Goal: Task Accomplishment & Management: Use online tool/utility

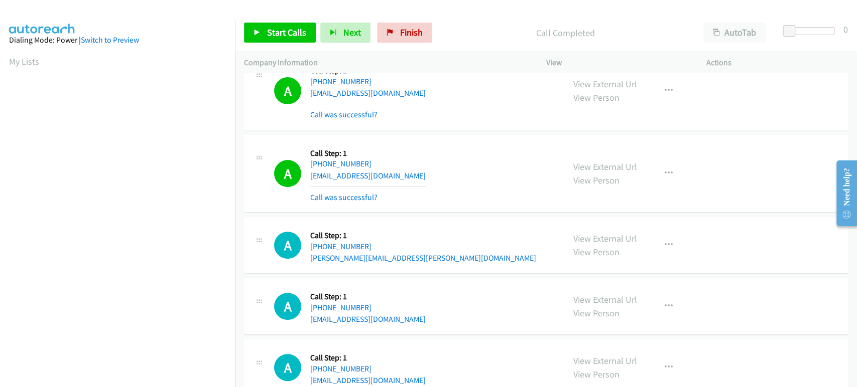
scroll to position [176, 0]
click at [276, 38] on link "Start Calls" at bounding box center [280, 33] width 72 height 20
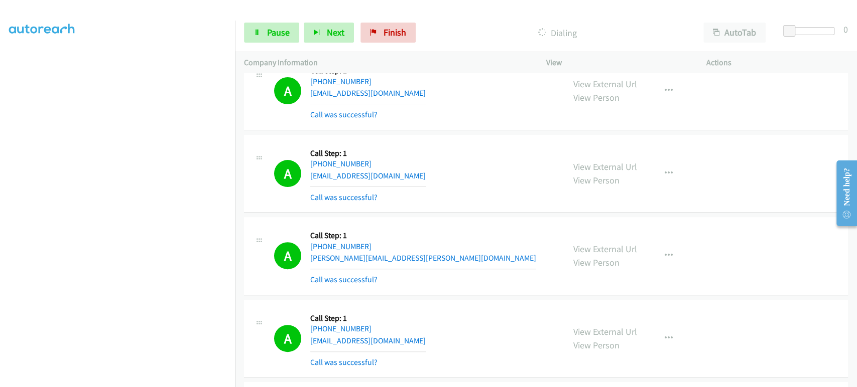
scroll to position [64, 0]
click at [264, 31] on link "Pause" at bounding box center [271, 33] width 55 height 20
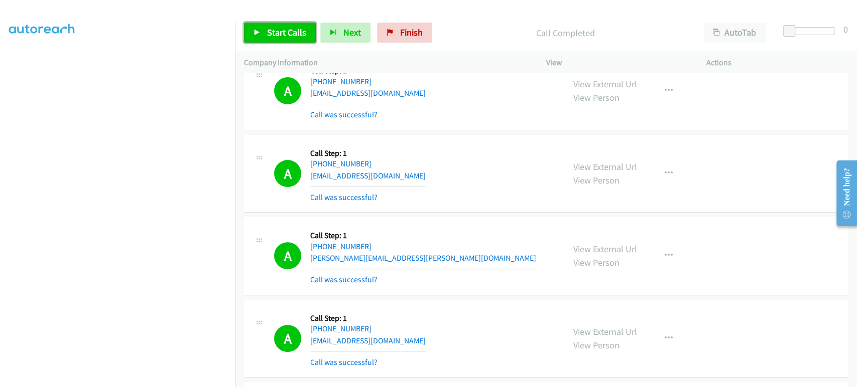
click at [285, 31] on span "Start Calls" at bounding box center [286, 33] width 39 height 12
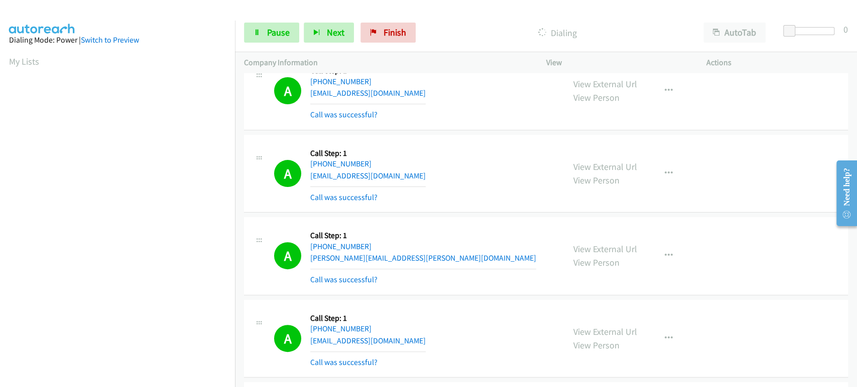
scroll to position [176, 0]
click at [268, 39] on link "Pause" at bounding box center [271, 33] width 55 height 20
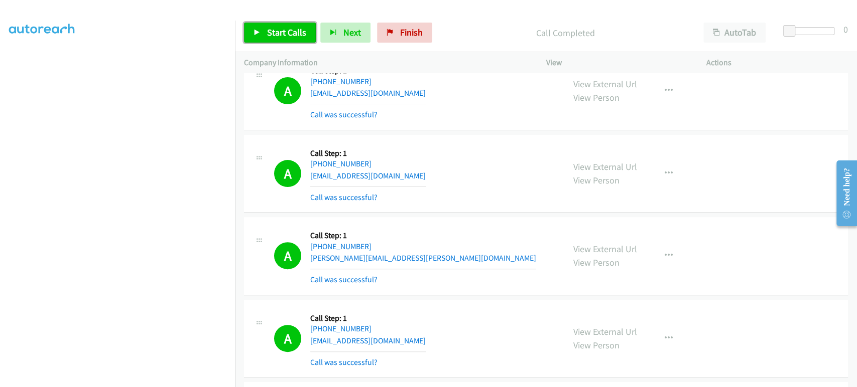
click at [283, 31] on span "Start Calls" at bounding box center [286, 33] width 39 height 12
click at [131, 380] on section at bounding box center [117, 149] width 217 height 480
click at [273, 27] on span "Pause" at bounding box center [278, 33] width 23 height 12
click at [273, 35] on span "Start Calls" at bounding box center [286, 33] width 39 height 12
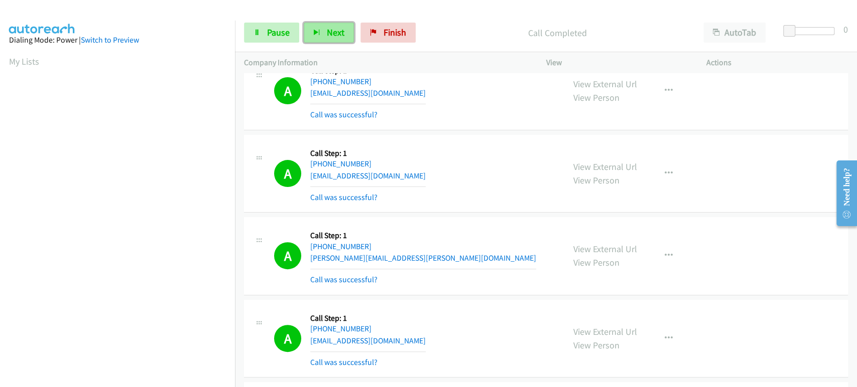
click at [322, 28] on button "Next" at bounding box center [329, 33] width 50 height 20
click at [268, 33] on span "Pause" at bounding box center [278, 33] width 23 height 12
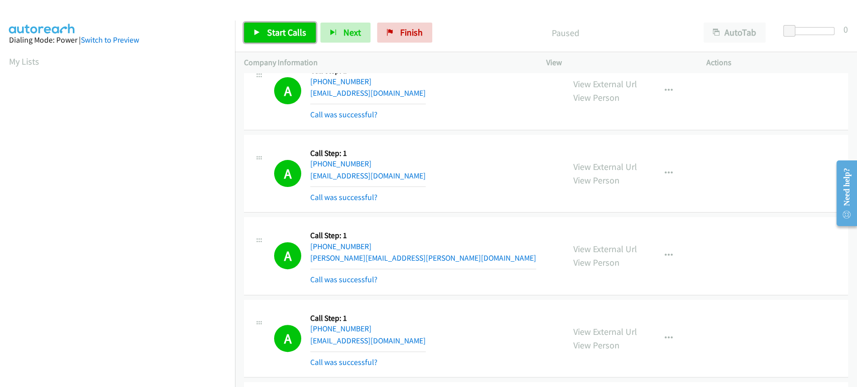
click at [268, 33] on span "Start Calls" at bounding box center [286, 33] width 39 height 12
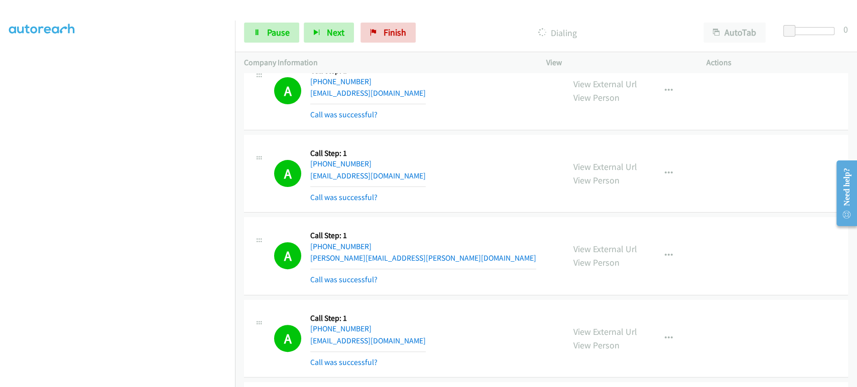
scroll to position [64, 0]
click at [278, 37] on span "Pause" at bounding box center [278, 33] width 23 height 12
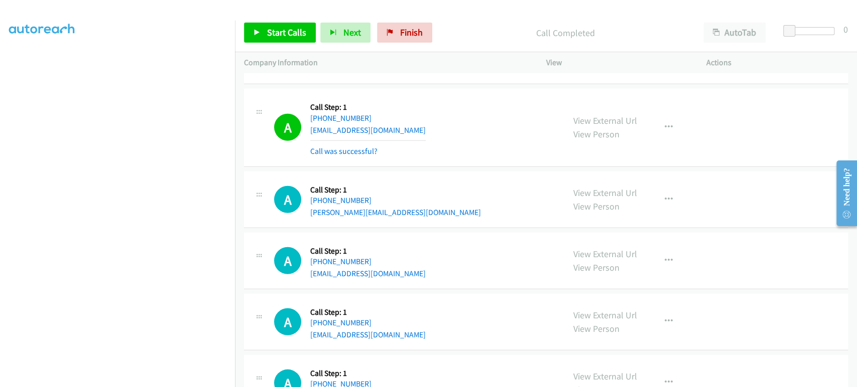
scroll to position [1840, 0]
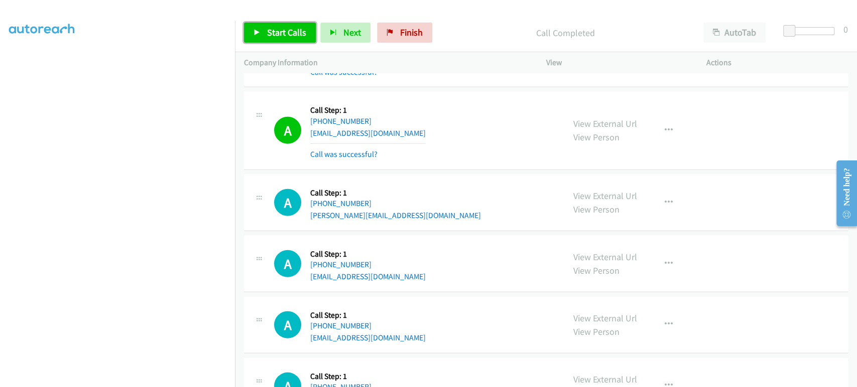
click at [288, 35] on span "Start Calls" at bounding box center [286, 33] width 39 height 12
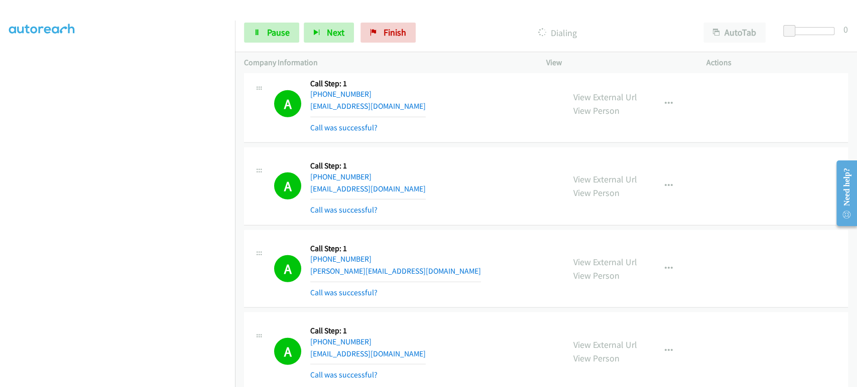
scroll to position [56, 0]
click at [285, 33] on span "Pause" at bounding box center [278, 33] width 23 height 12
click at [272, 33] on div "Start Calls Pause Next Finish" at bounding box center [332, 33] width 176 height 20
click at [268, 31] on span "Start Calls" at bounding box center [286, 33] width 39 height 12
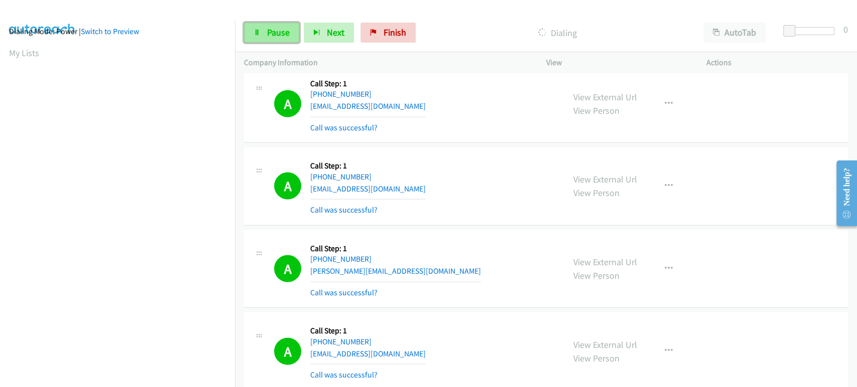
click at [278, 32] on span "Pause" at bounding box center [278, 33] width 23 height 12
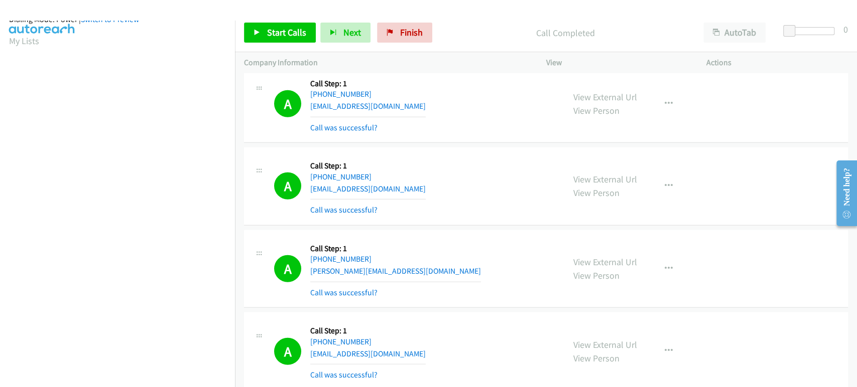
scroll to position [0, 0]
click at [269, 35] on span "Start Calls" at bounding box center [286, 33] width 39 height 12
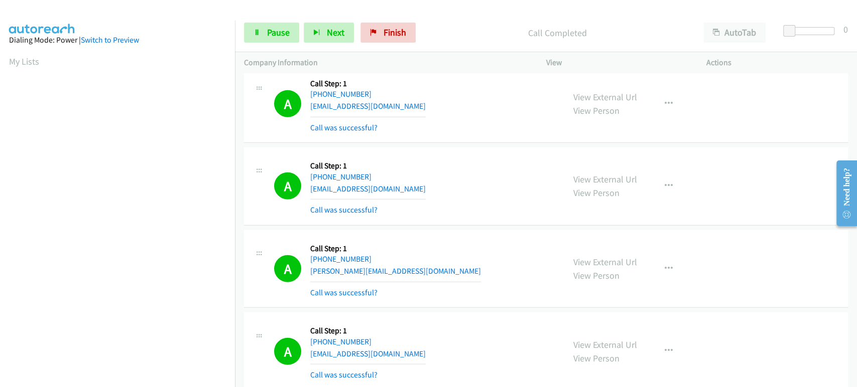
scroll to position [176, 0]
click at [334, 34] on span "Next" at bounding box center [336, 33] width 18 height 12
click at [269, 30] on span "Pause" at bounding box center [278, 33] width 23 height 12
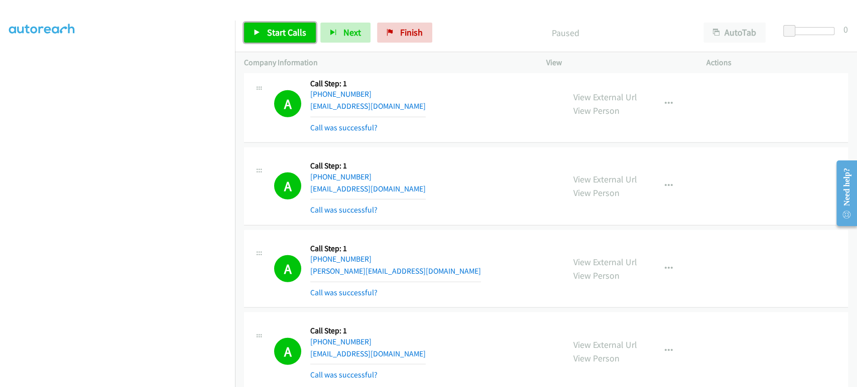
click at [273, 27] on span "Start Calls" at bounding box center [286, 33] width 39 height 12
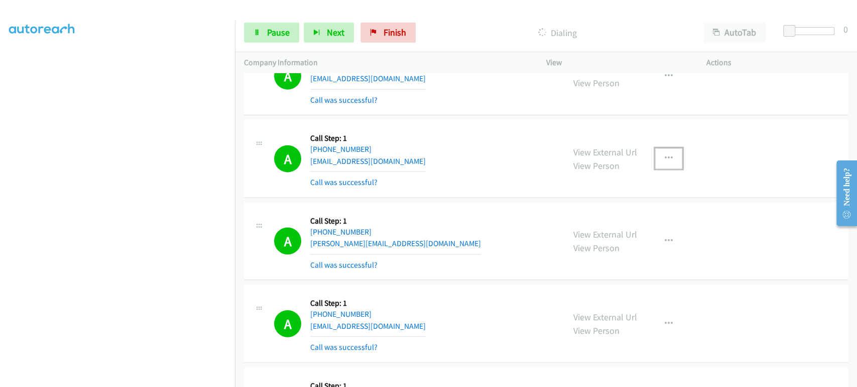
click at [664, 155] on icon "button" at bounding box center [668, 159] width 8 height 8
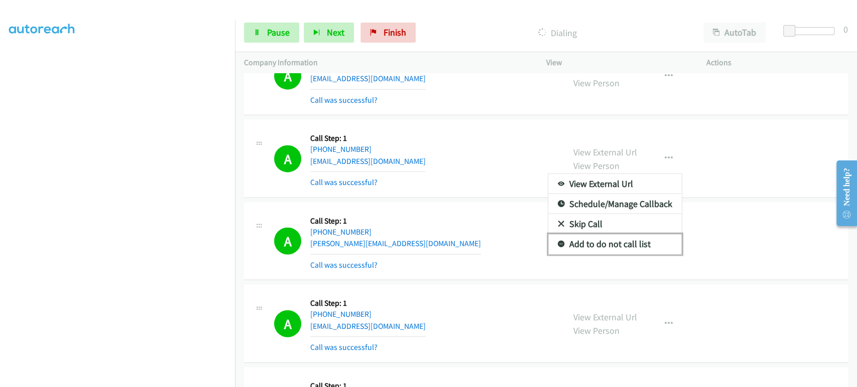
click at [648, 237] on link "Add to do not call list" at bounding box center [614, 244] width 133 height 20
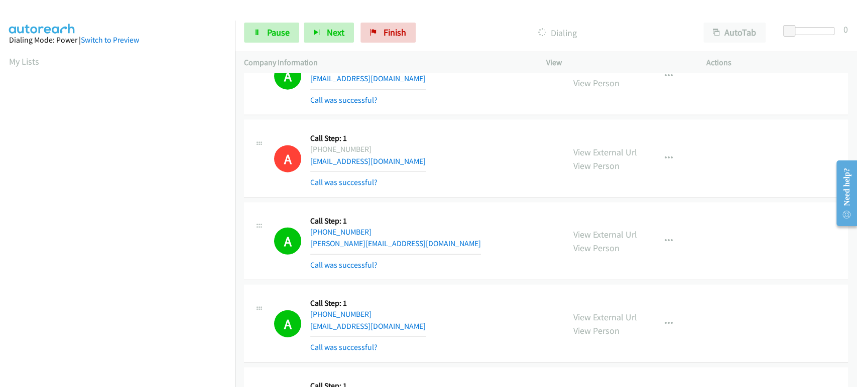
scroll to position [0, 0]
click at [250, 35] on link "Pause" at bounding box center [271, 33] width 55 height 20
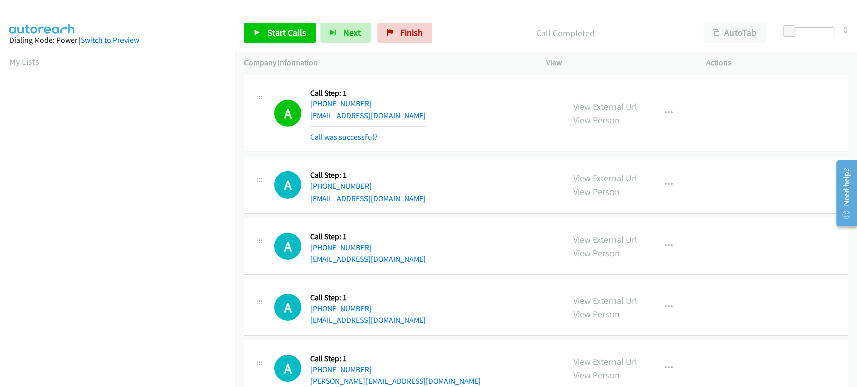
scroll to position [4673, 0]
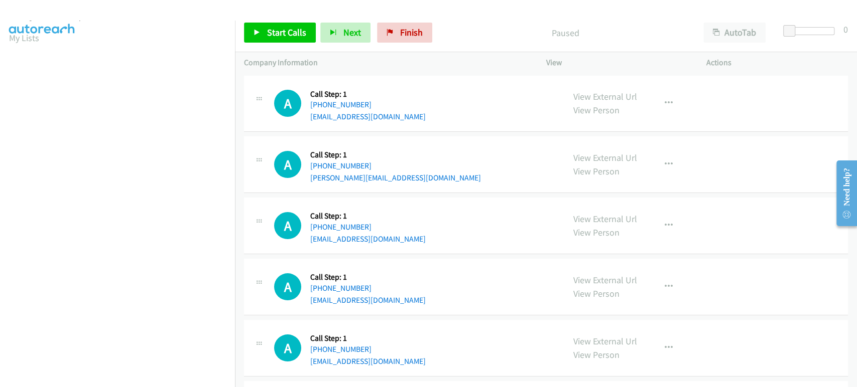
scroll to position [9, 0]
click at [267, 31] on span "Start Calls" at bounding box center [286, 33] width 39 height 12
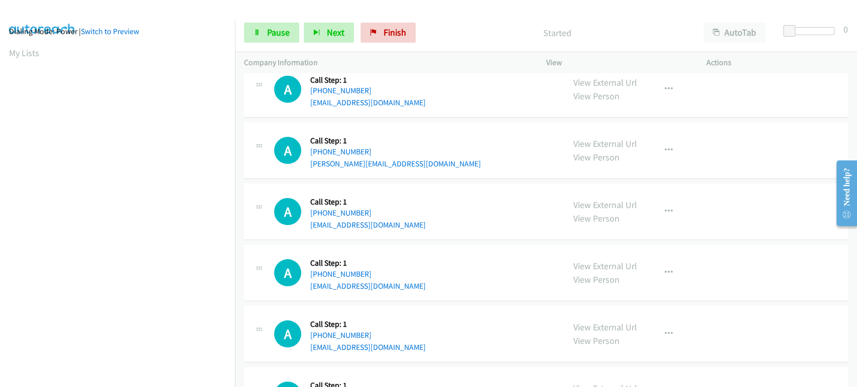
scroll to position [0, 0]
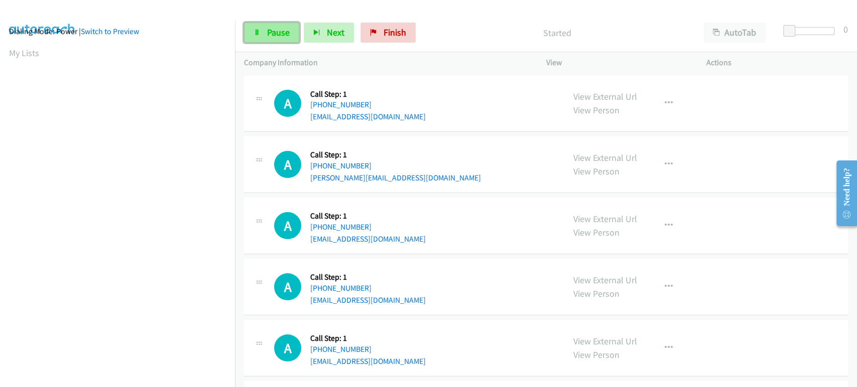
click at [276, 29] on span "Pause" at bounding box center [278, 33] width 23 height 12
click at [276, 29] on span "Start Calls" at bounding box center [286, 33] width 39 height 12
click at [333, 40] on button "Next" at bounding box center [329, 33] width 50 height 20
click at [283, 33] on span "Pause" at bounding box center [278, 33] width 23 height 12
click at [258, 25] on link "Start Calls" at bounding box center [280, 33] width 72 height 20
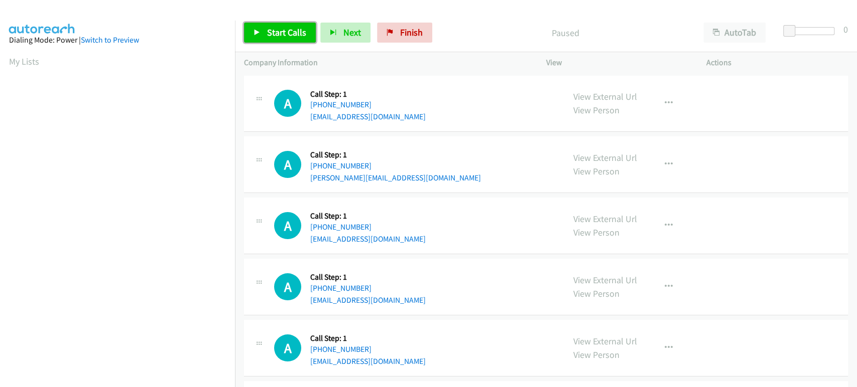
click at [267, 31] on span "Start Calls" at bounding box center [286, 33] width 39 height 12
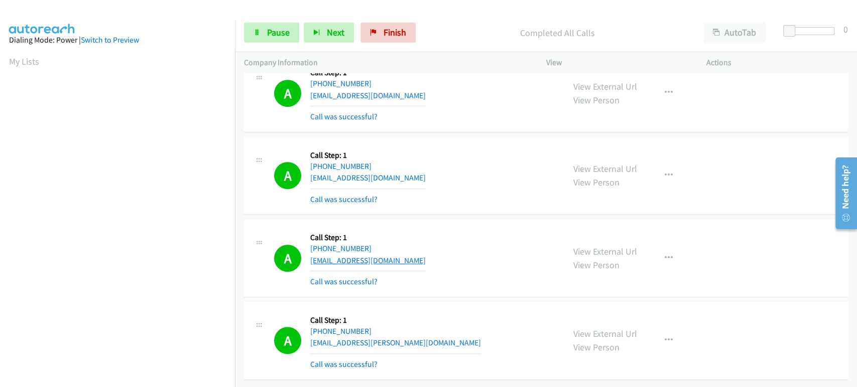
scroll to position [473, 0]
drag, startPoint x: 370, startPoint y: 238, endPoint x: 320, endPoint y: 239, distance: 49.7
click at [320, 243] on div "+1 774-204-3185" at bounding box center [367, 249] width 115 height 12
copy link "774-204-3185"
click at [259, 30] on icon at bounding box center [256, 33] width 7 height 7
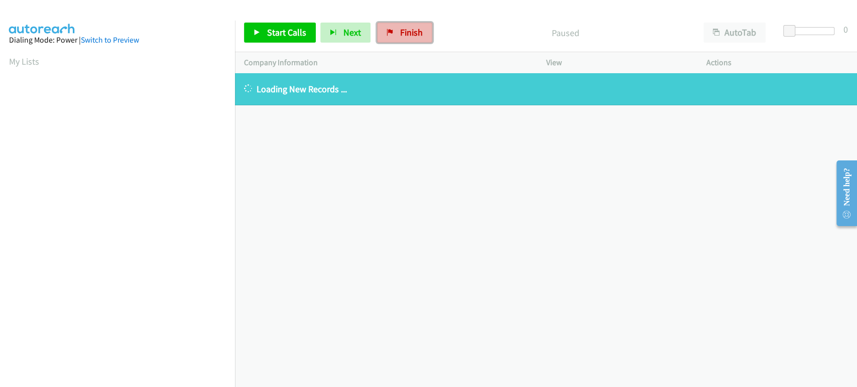
click at [393, 32] on link "Finish" at bounding box center [404, 33] width 55 height 20
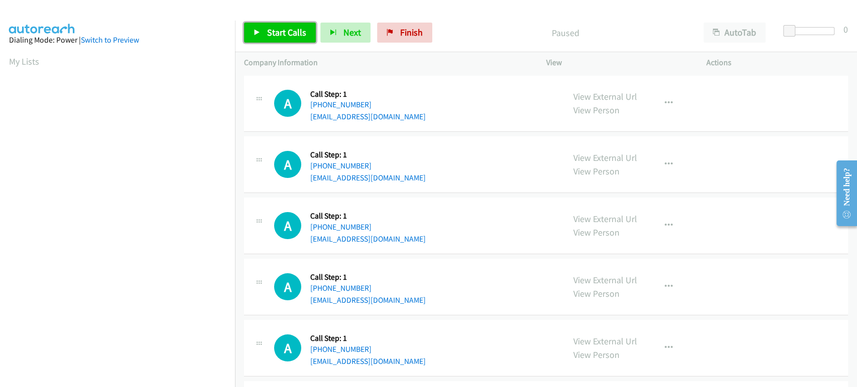
click at [288, 35] on span "Start Calls" at bounding box center [286, 33] width 39 height 12
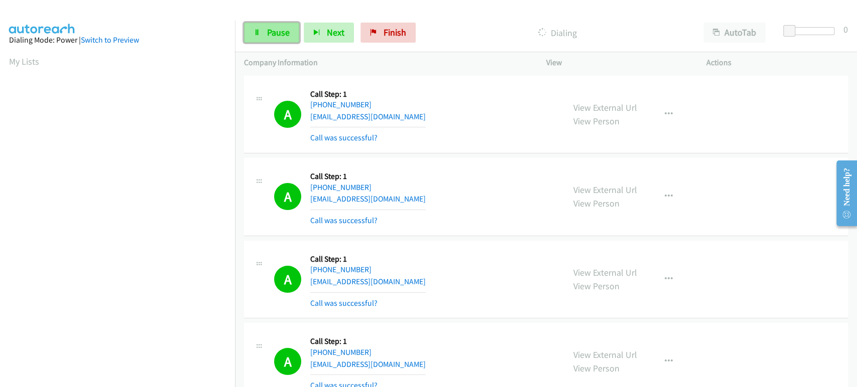
click at [268, 34] on span "Pause" at bounding box center [278, 33] width 23 height 12
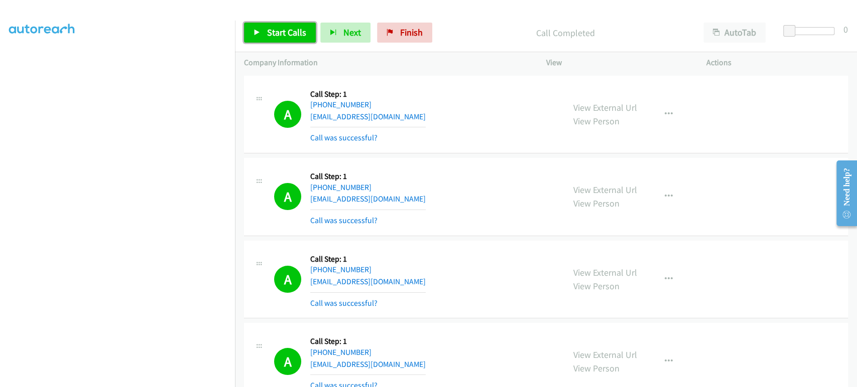
click at [273, 40] on link "Start Calls" at bounding box center [280, 33] width 72 height 20
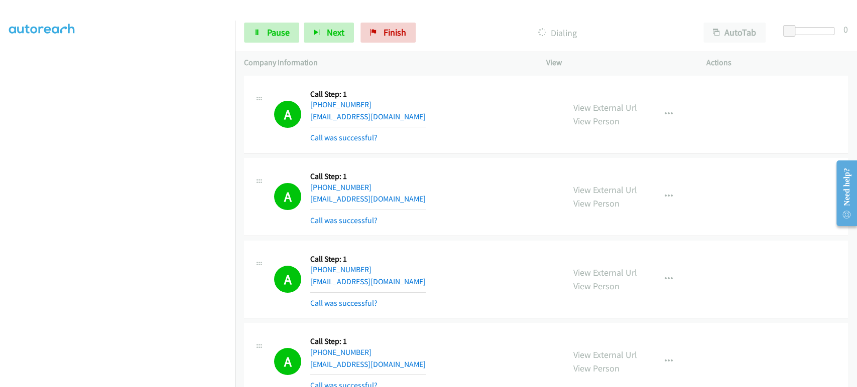
scroll to position [0, 0]
click at [264, 36] on link "Pause" at bounding box center [271, 33] width 55 height 20
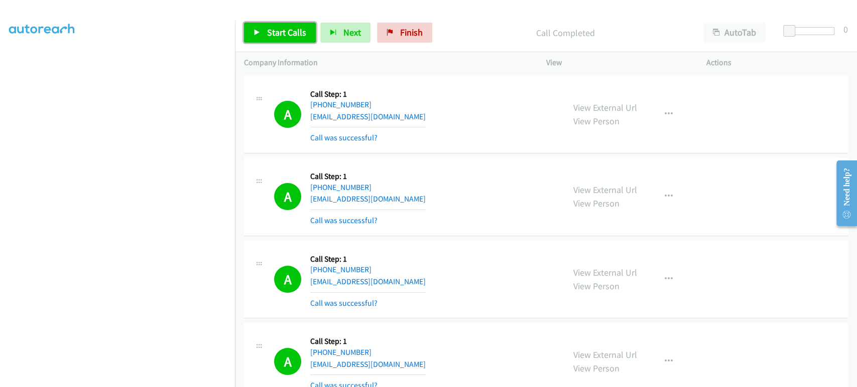
click at [275, 31] on span "Start Calls" at bounding box center [286, 33] width 39 height 12
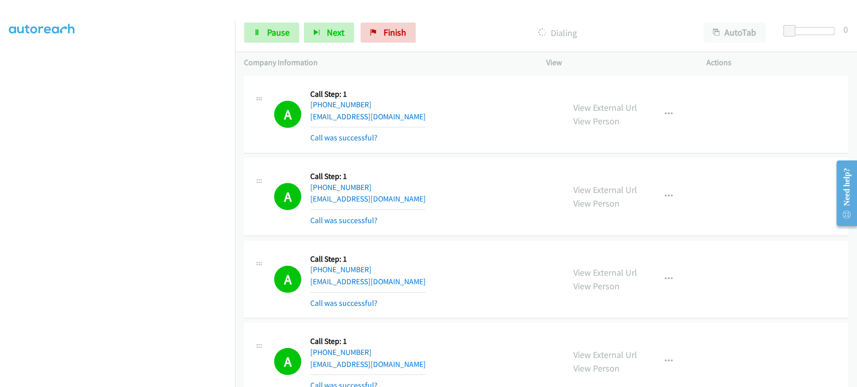
scroll to position [176, 0]
click at [281, 28] on span "Pause" at bounding box center [278, 33] width 23 height 12
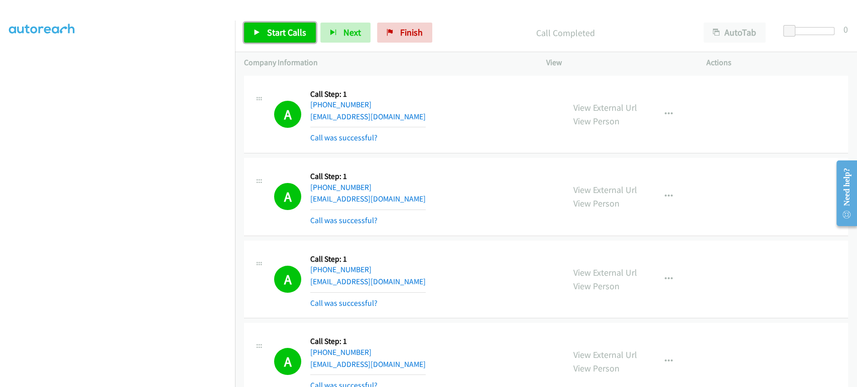
click at [269, 33] on span "Start Calls" at bounding box center [286, 33] width 39 height 12
click at [268, 28] on span "Start Calls" at bounding box center [286, 33] width 39 height 12
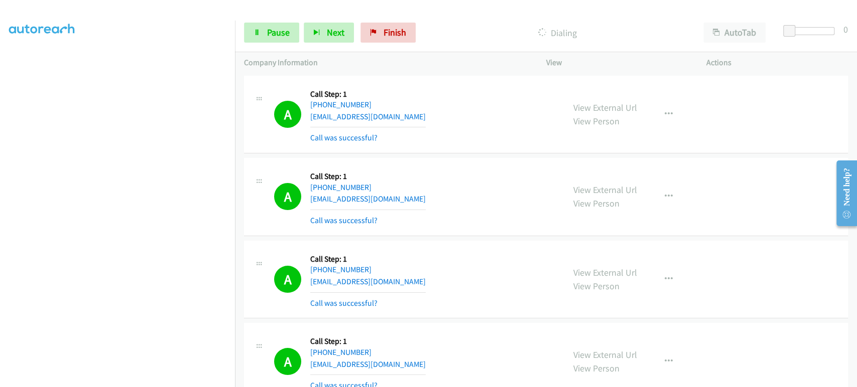
scroll to position [0, 0]
click at [269, 31] on span "Pause" at bounding box center [278, 33] width 23 height 12
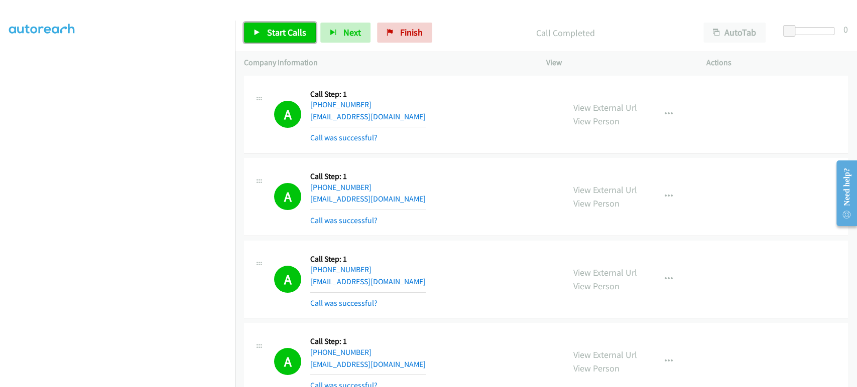
click at [258, 41] on link "Start Calls" at bounding box center [280, 33] width 72 height 20
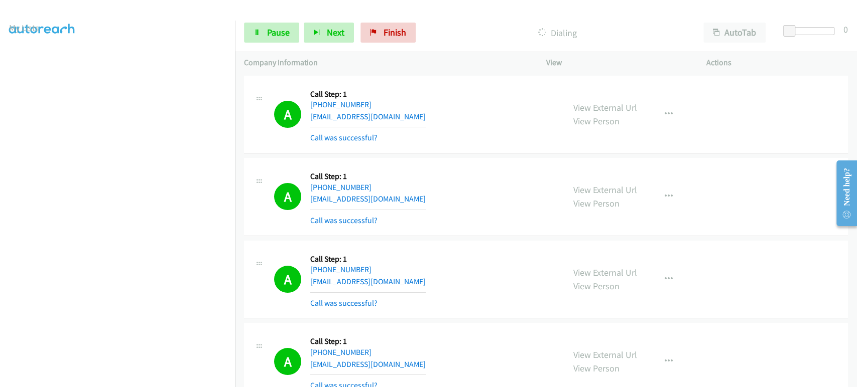
scroll to position [0, 0]
click at [316, 38] on button "Next" at bounding box center [329, 33] width 50 height 20
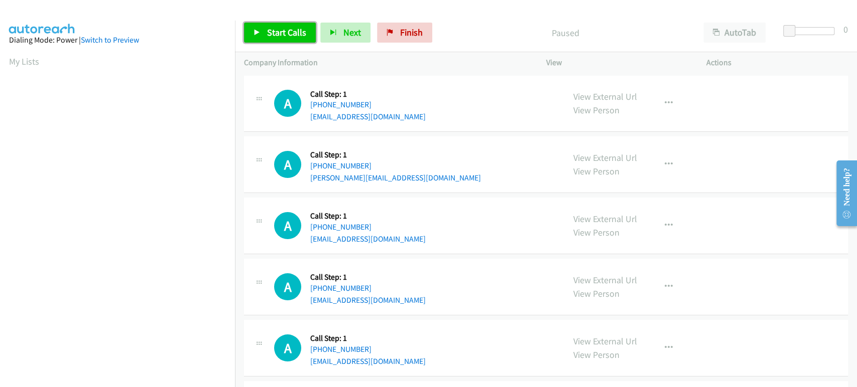
click at [269, 29] on span "Start Calls" at bounding box center [286, 33] width 39 height 12
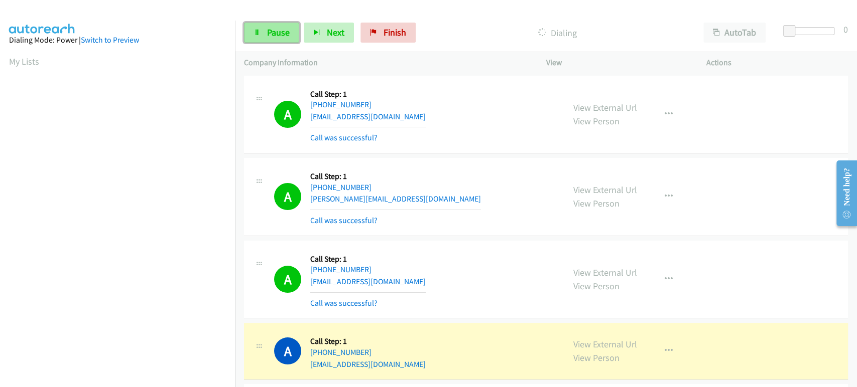
click at [263, 33] on link "Pause" at bounding box center [271, 33] width 55 height 20
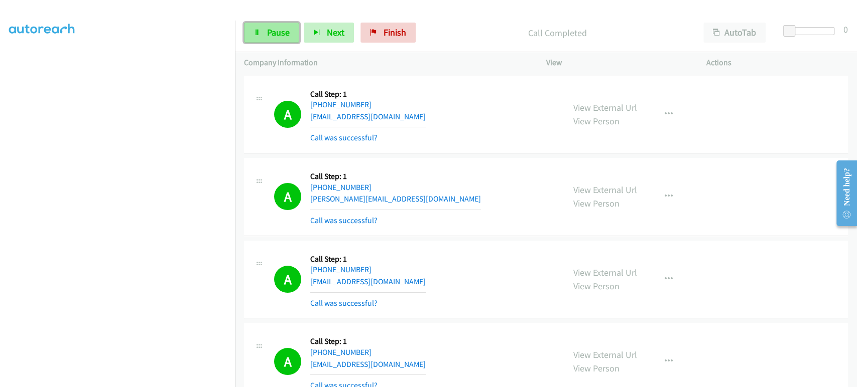
click at [265, 39] on link "Pause" at bounding box center [271, 33] width 55 height 20
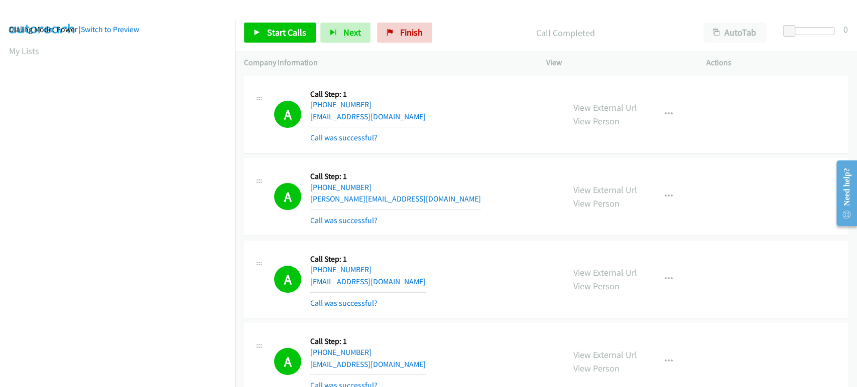
scroll to position [0, 0]
click at [498, 119] on div "A Callback Scheduled Call Step: 1 America/New_York [PHONE_NUMBER] [EMAIL_ADDRES…" at bounding box center [414, 115] width 281 height 60
drag, startPoint x: 396, startPoint y: 30, endPoint x: 480, endPoint y: 36, distance: 84.5
click at [396, 30] on link "Finish" at bounding box center [404, 33] width 55 height 20
